Goal: Information Seeking & Learning: Learn about a topic

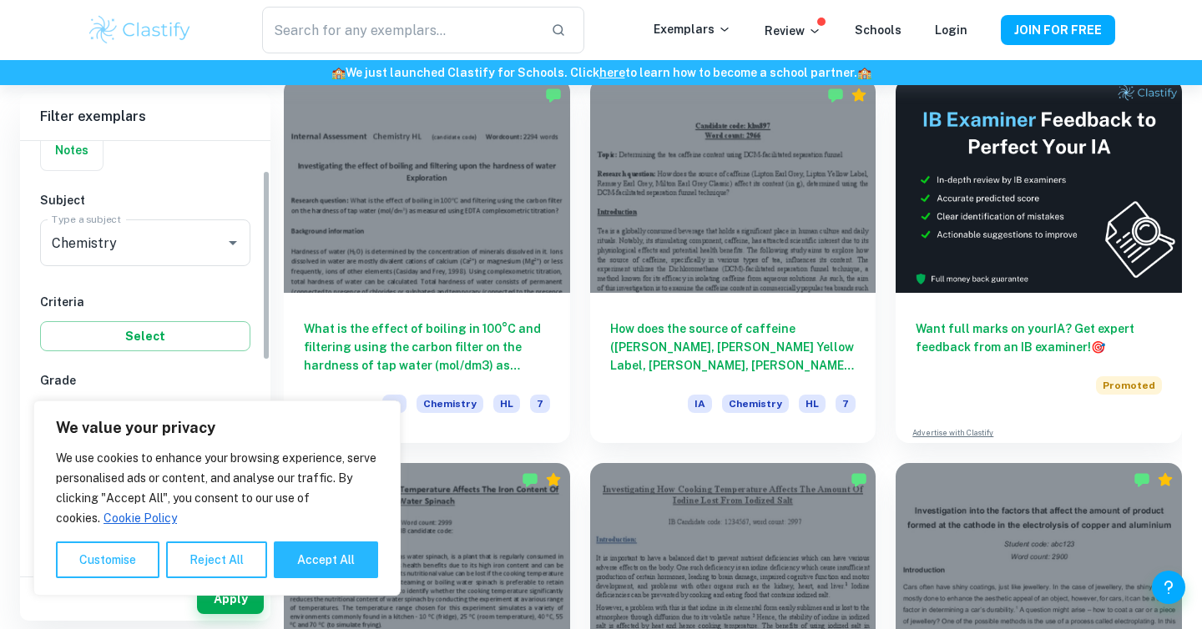
scroll to position [199, 0]
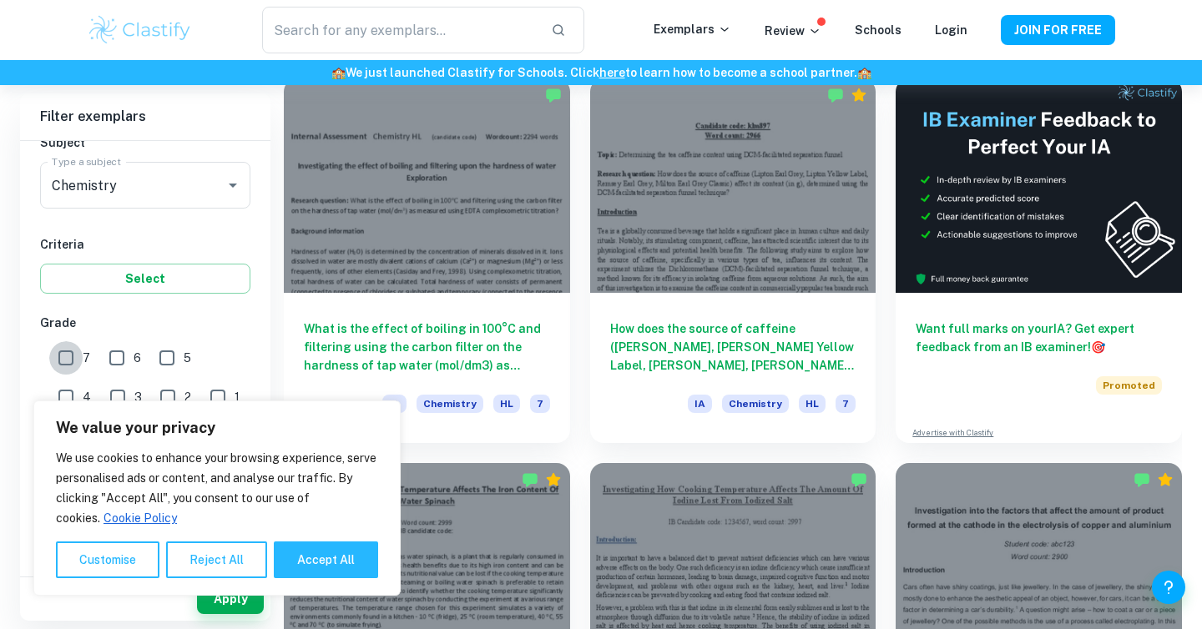
click at [68, 353] on input "7" at bounding box center [65, 357] width 33 height 33
checkbox input "true"
click at [234, 558] on button "Reject All" at bounding box center [216, 560] width 101 height 37
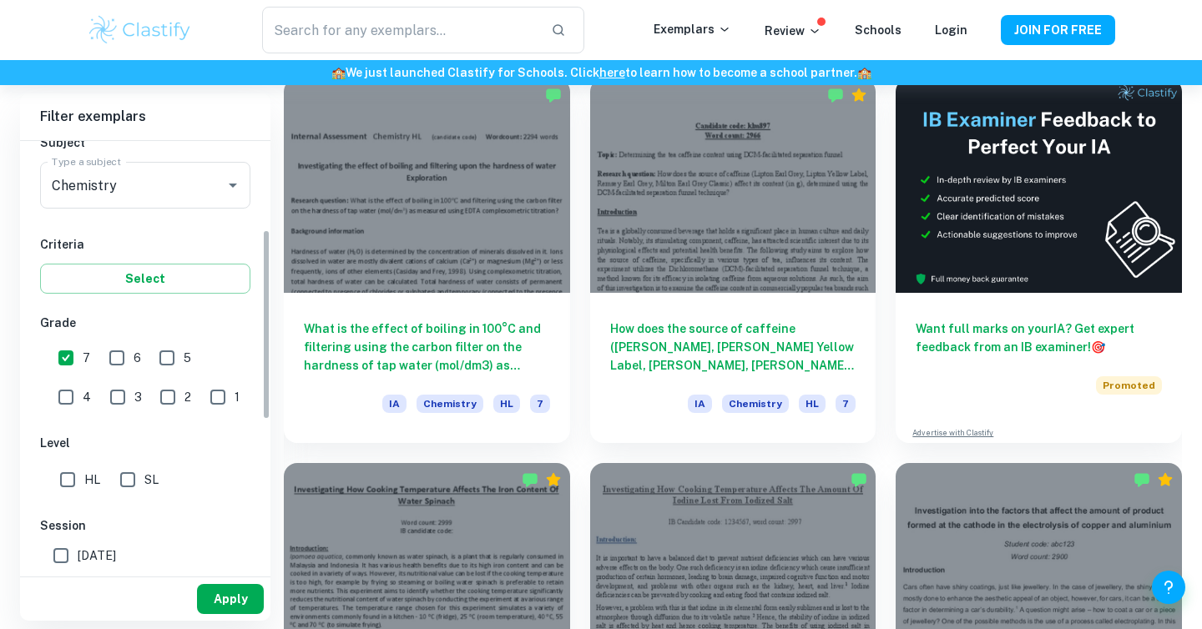
click at [234, 596] on button "Apply" at bounding box center [230, 599] width 67 height 30
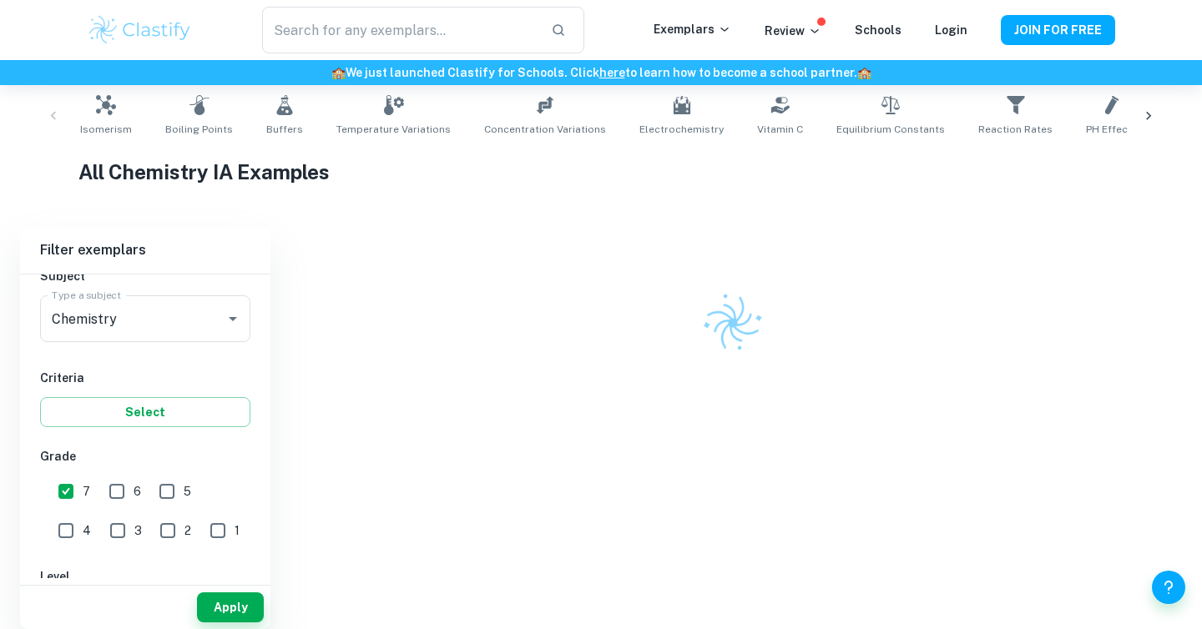
scroll to position [484, 0]
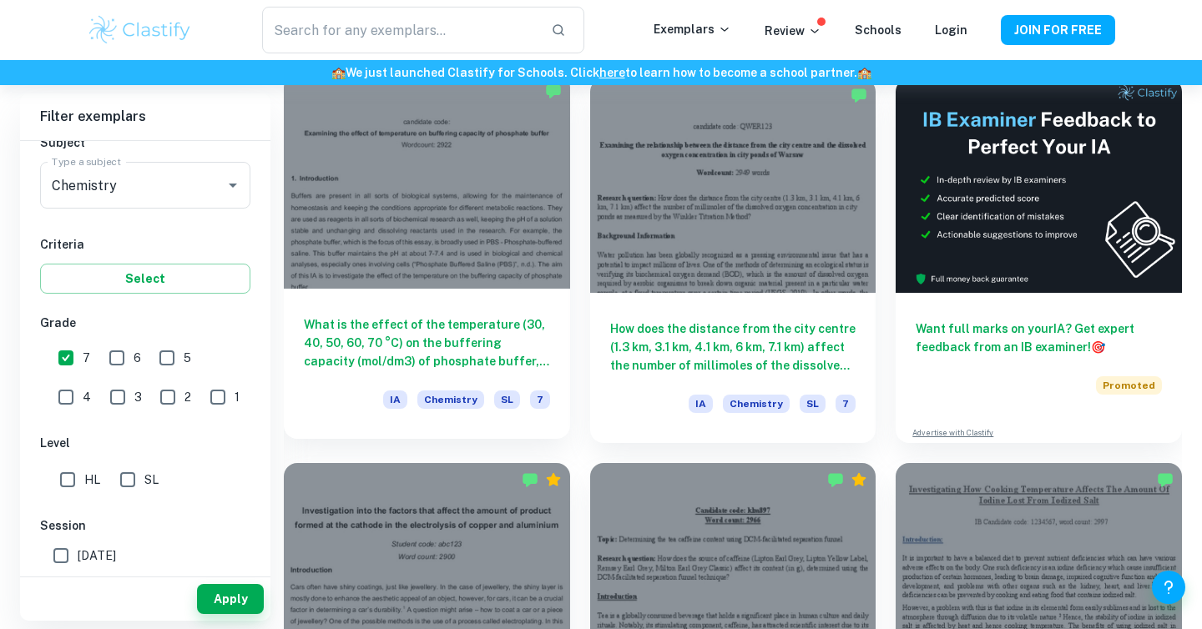
click at [434, 319] on h6 "What is the effect of the temperature (30, 40, 50, 60, 70 °C) on the buffering …" at bounding box center [427, 342] width 246 height 55
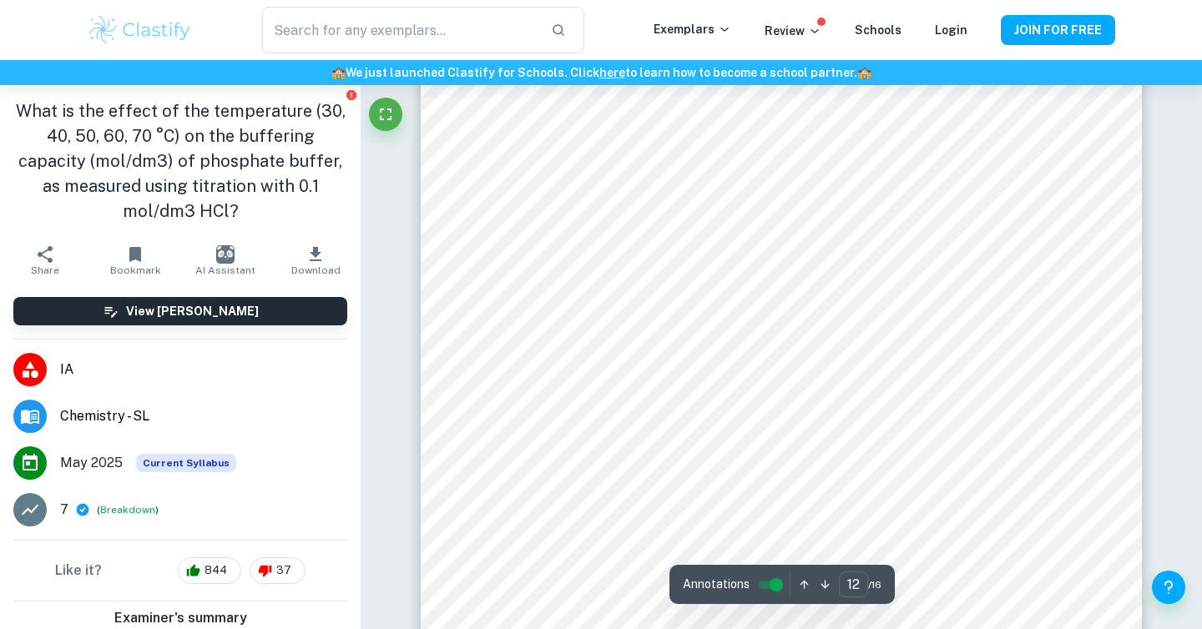
scroll to position [12098, 0]
click at [1152, 23] on div "​ Exemplars Review Schools Login JOIN FOR FREE" at bounding box center [601, 30] width 1202 height 60
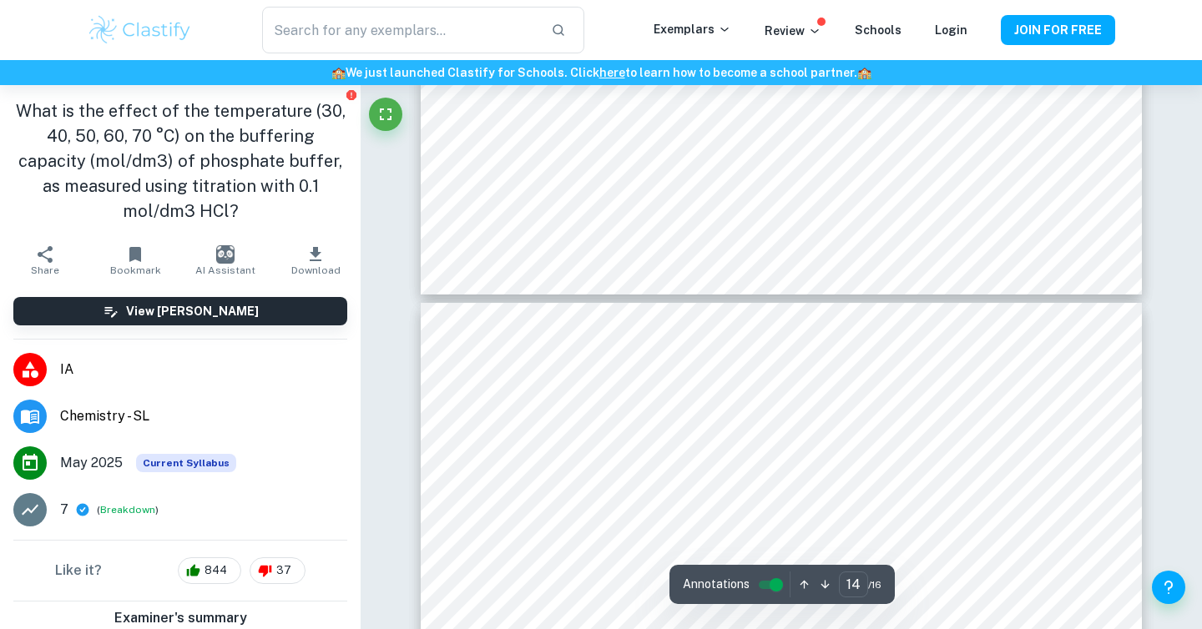
type input "13"
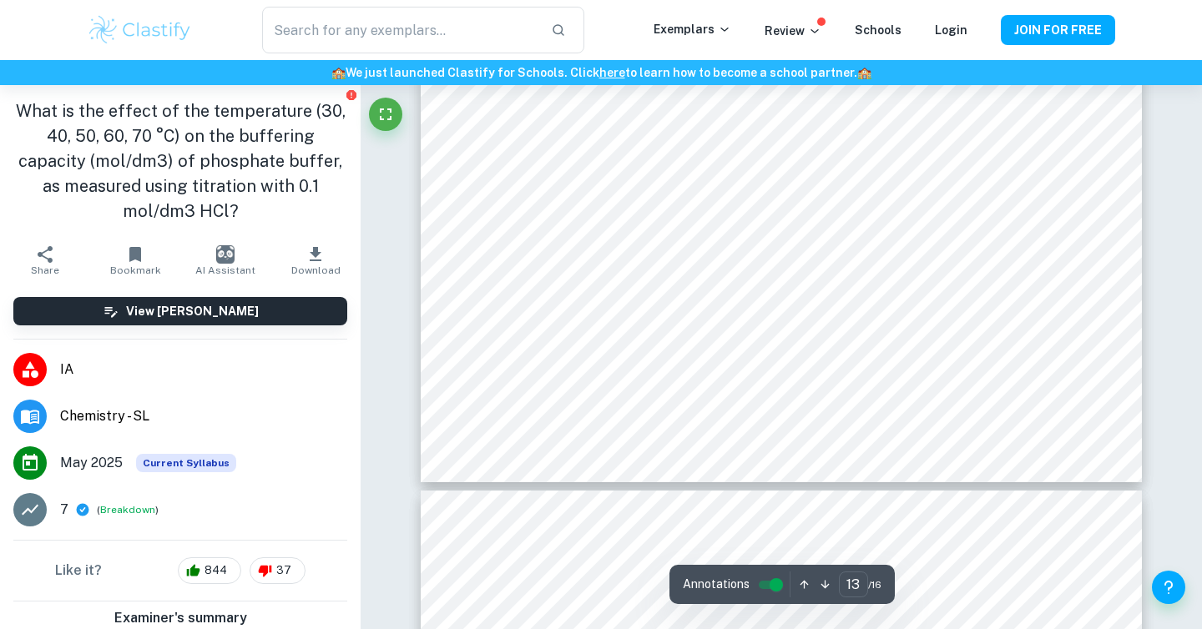
scroll to position [13304, 0]
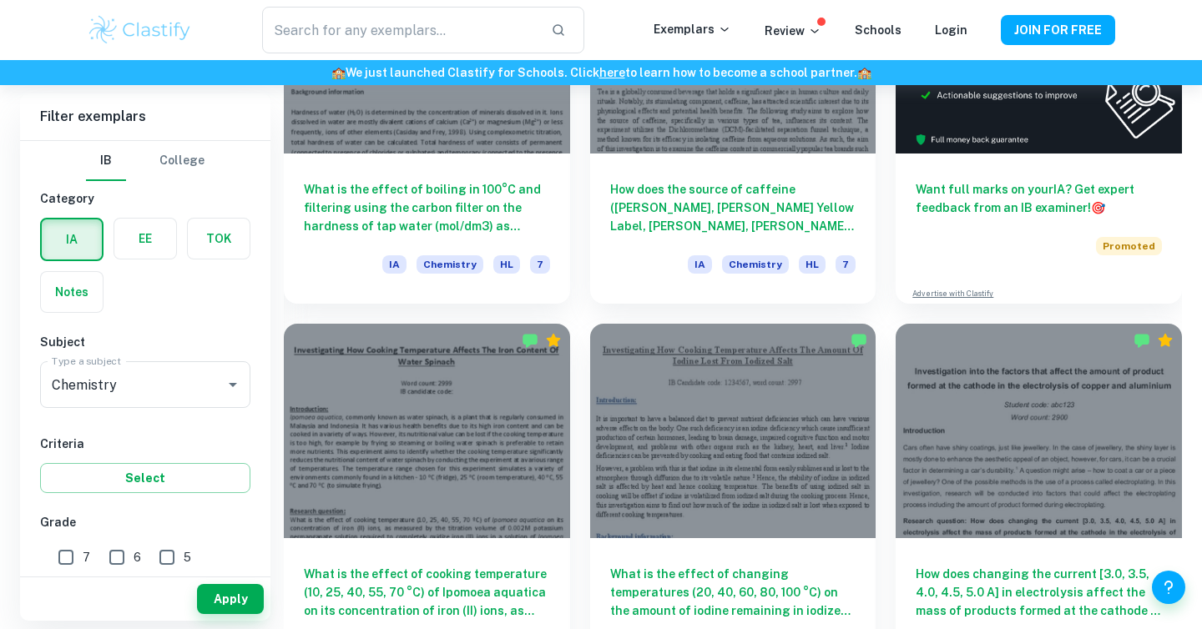
scroll to position [627, 0]
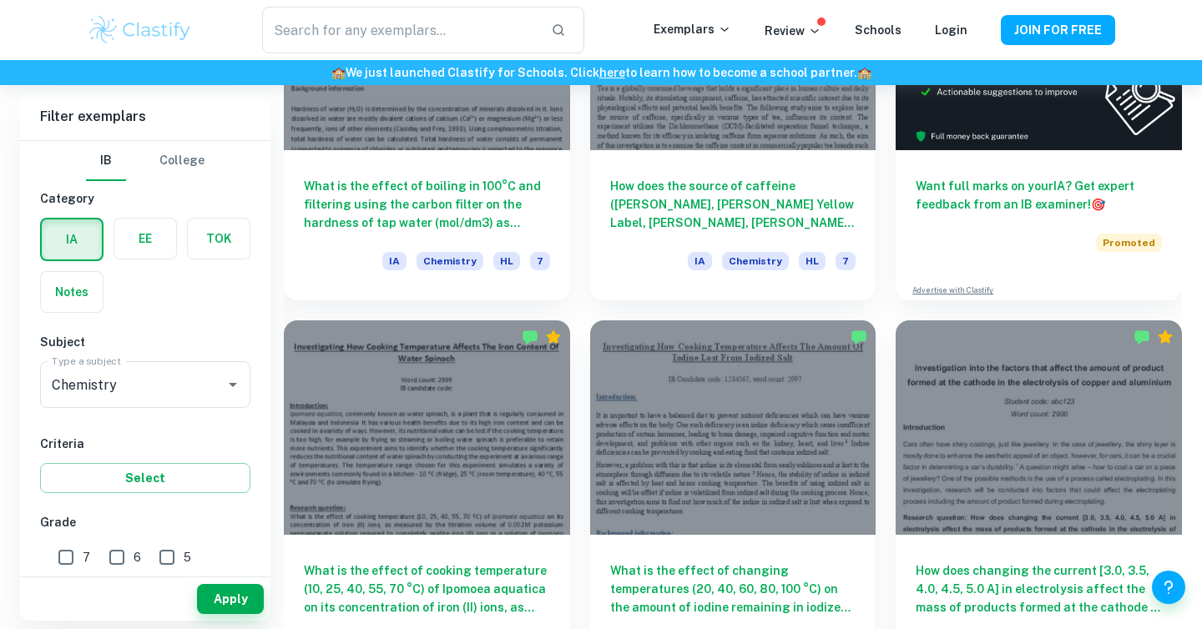
click at [73, 552] on input "7" at bounding box center [65, 557] width 33 height 33
checkbox input "true"
click at [235, 602] on button "Apply" at bounding box center [230, 599] width 67 height 30
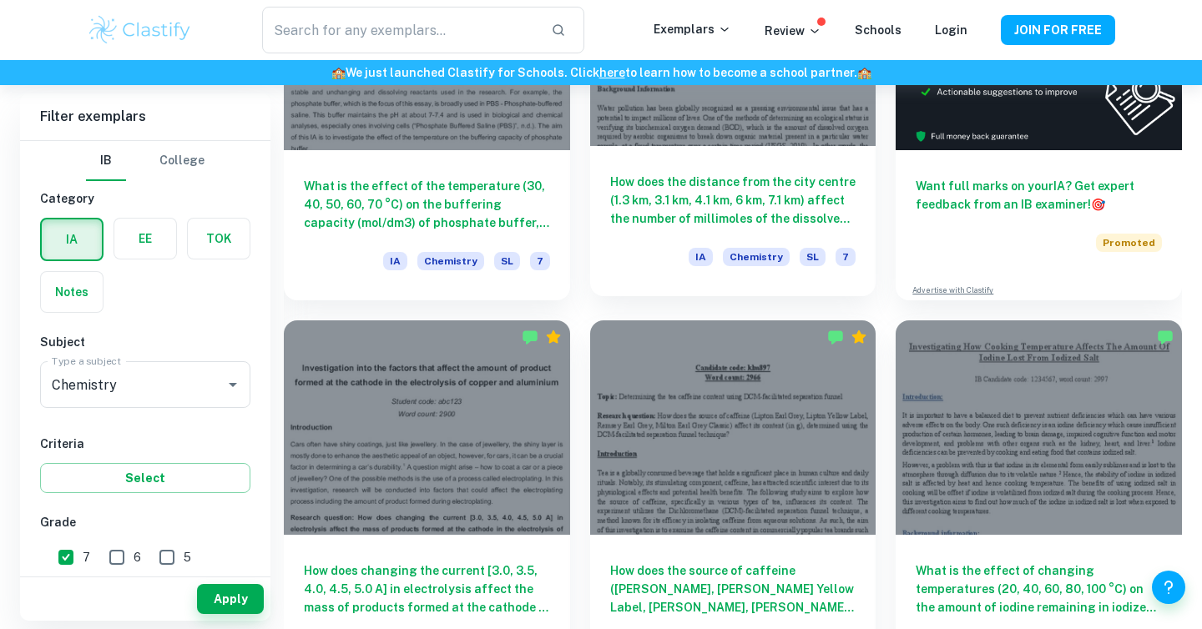
click at [792, 184] on h6 "How does the distance from the city centre (1.3 km, 3.1 km, 4.1 km, 6 km, 7.1 k…" at bounding box center [733, 200] width 246 height 55
click at [707, 192] on h6 "How does the distance from the city centre (1.3 km, 3.1 km, 4.1 km, 6 km, 7.1 k…" at bounding box center [733, 200] width 246 height 55
click at [691, 220] on h6 "How does the distance from the city centre (1.3 km, 3.1 km, 4.1 km, 6 km, 7.1 k…" at bounding box center [733, 200] width 246 height 55
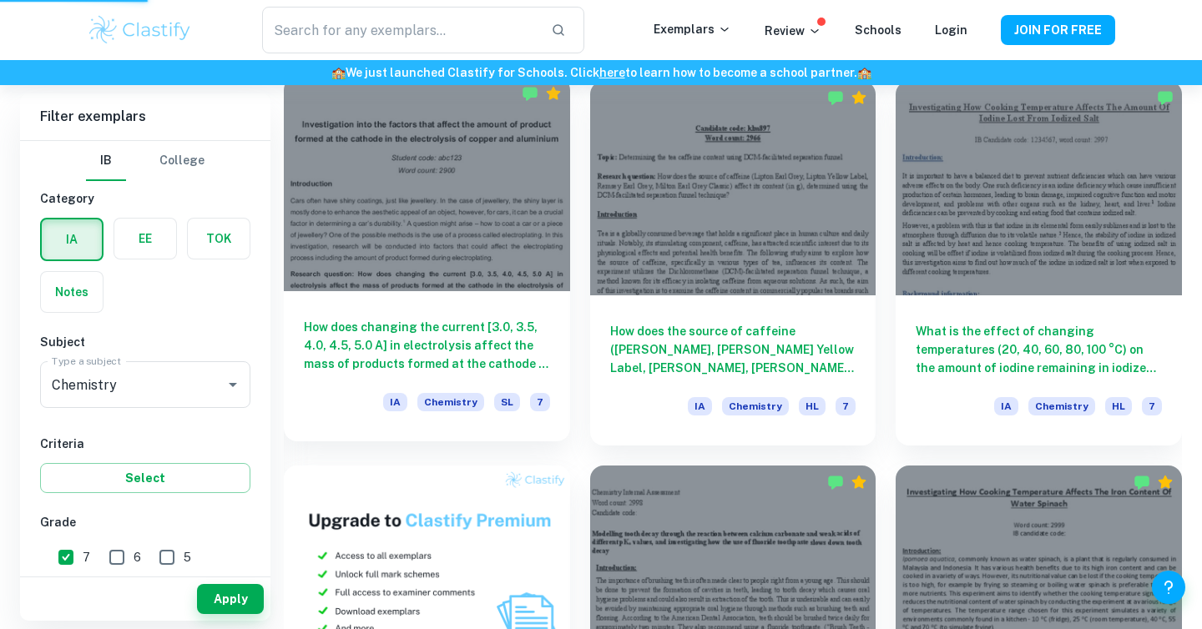
scroll to position [868, 0]
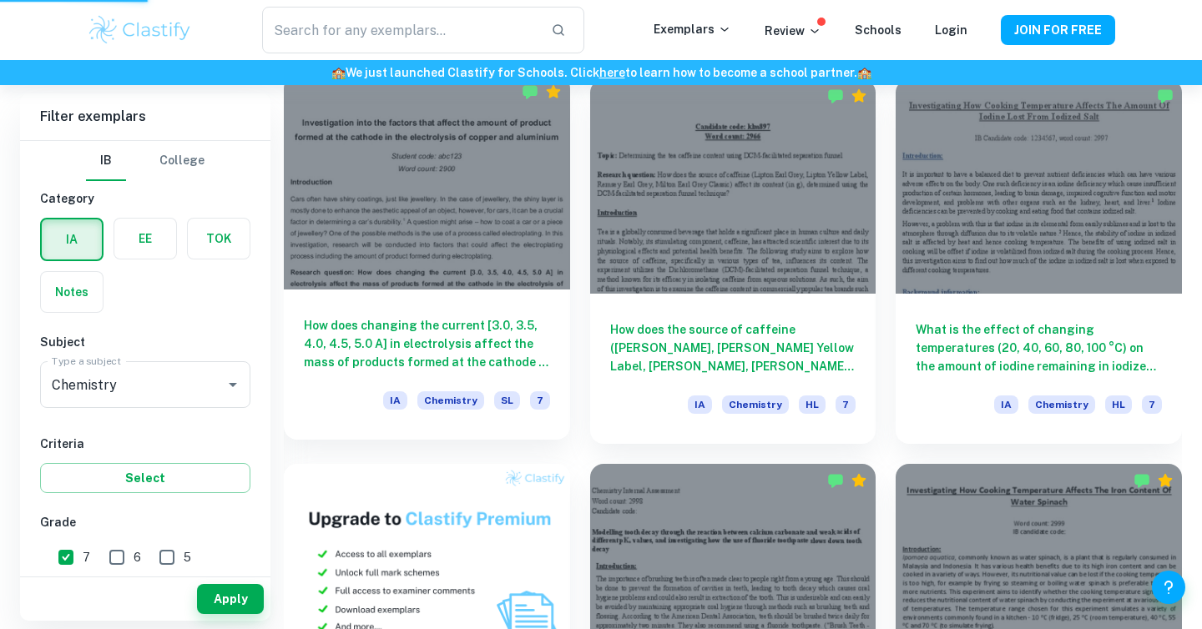
click at [490, 351] on h6 "How does changing the current [3.0, 3.5, 4.0, 4.5, 5.0 A] in electrolysis affec…" at bounding box center [427, 343] width 246 height 55
click at [409, 319] on h6 "How does changing the current [3.0, 3.5, 4.0, 4.5, 5.0 A] in electrolysis affec…" at bounding box center [427, 343] width 246 height 55
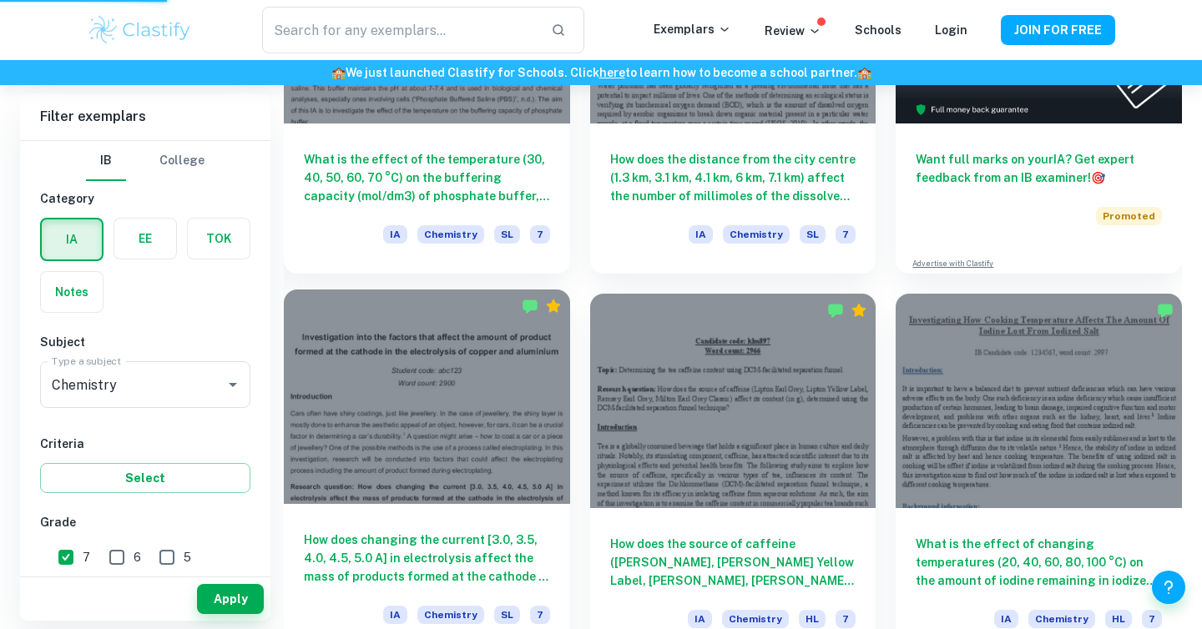
scroll to position [522, 0]
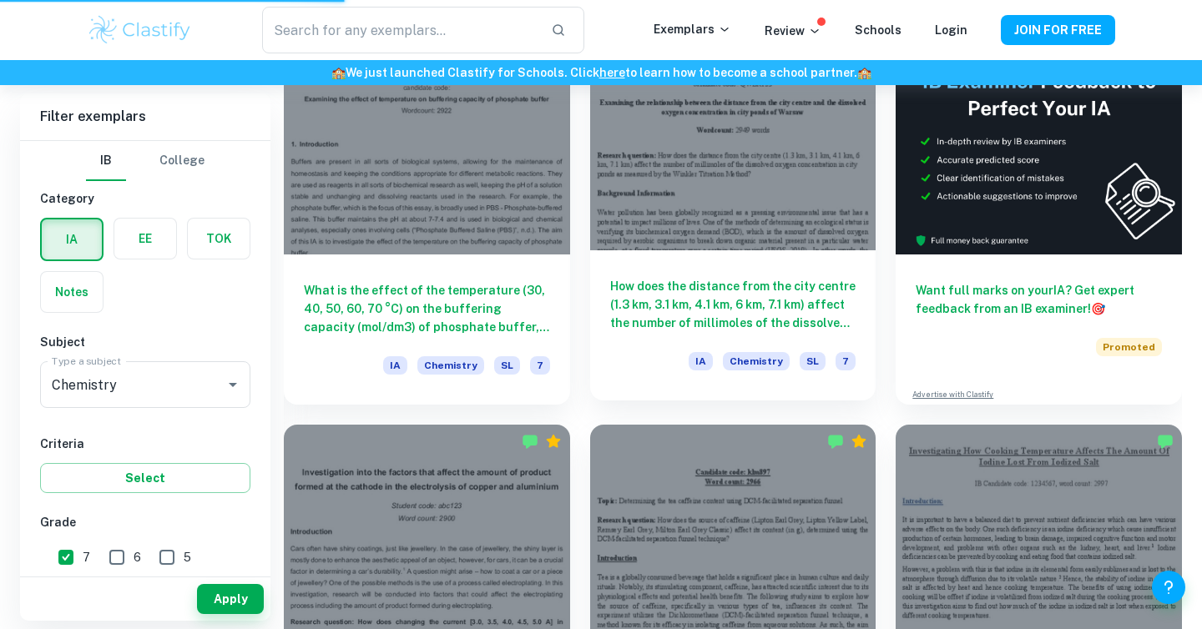
click at [677, 305] on h6 "How does the distance from the city centre (1.3 km, 3.1 km, 4.1 km, 6 km, 7.1 k…" at bounding box center [733, 304] width 246 height 55
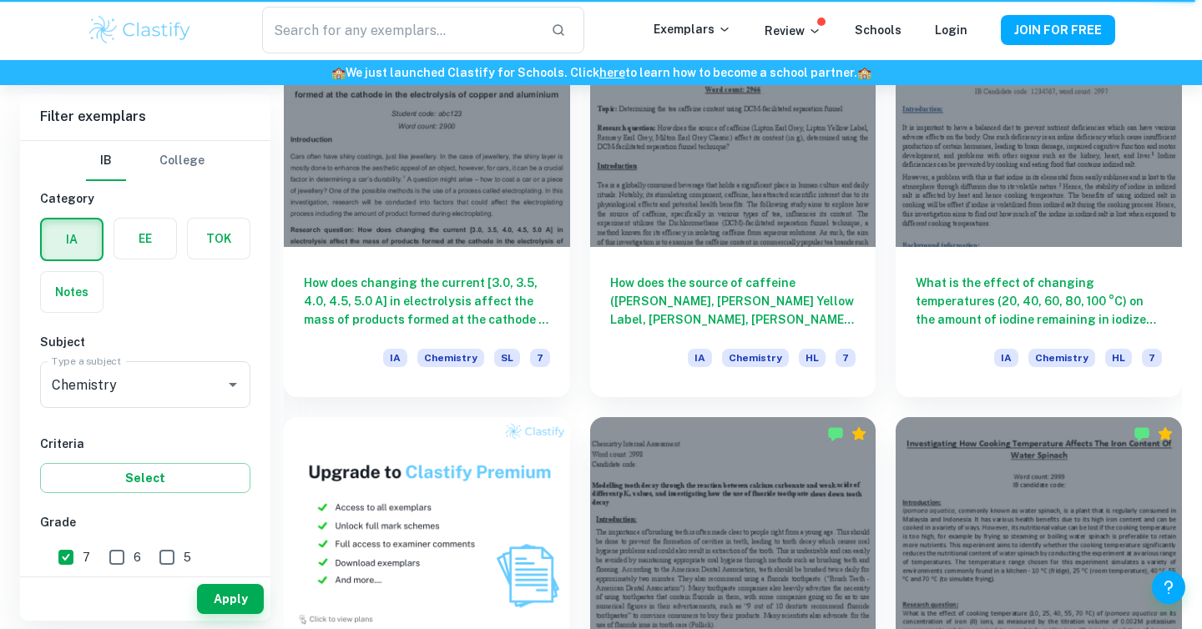
scroll to position [921, 0]
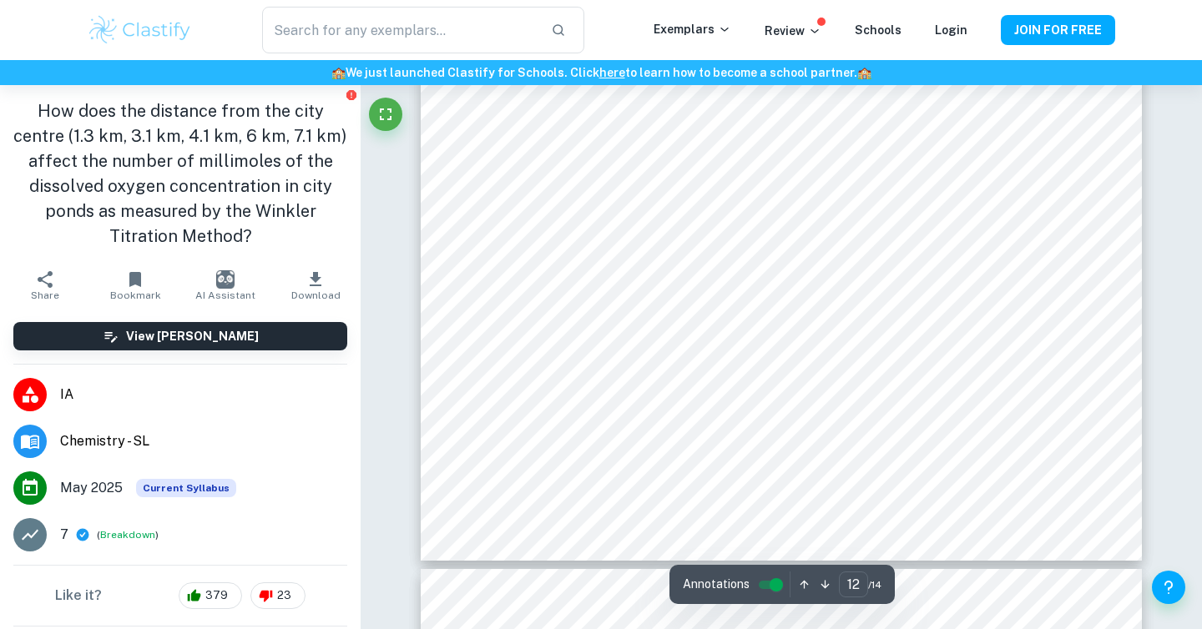
scroll to position [12205, 0]
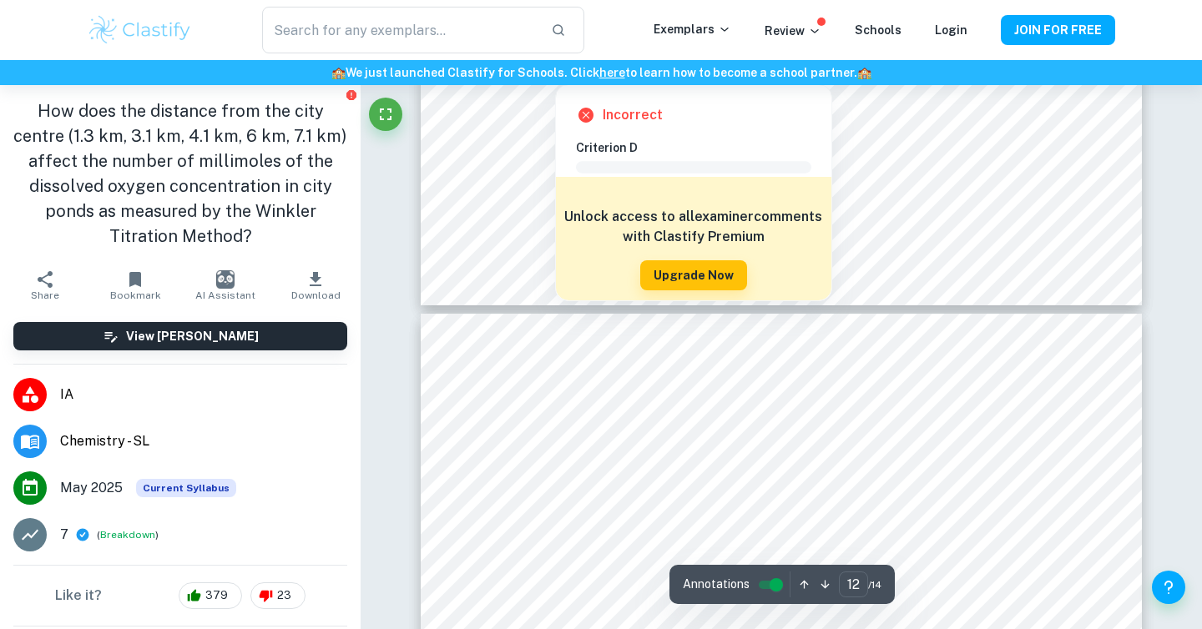
type input "13"
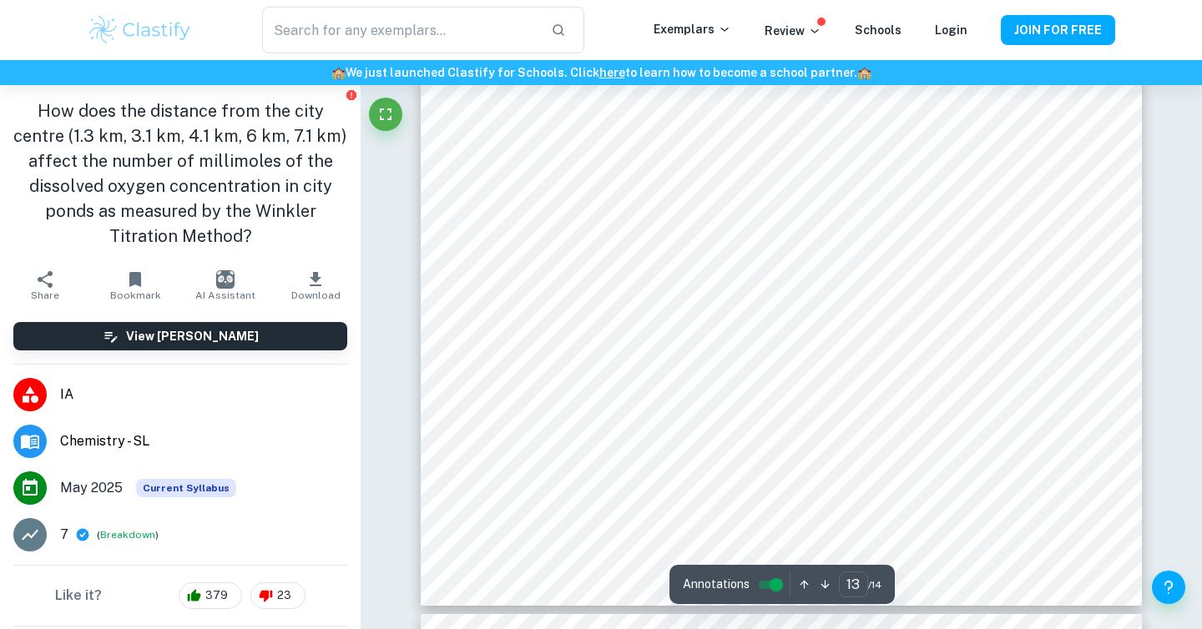
scroll to position [13203, 0]
